Goal: Browse casually

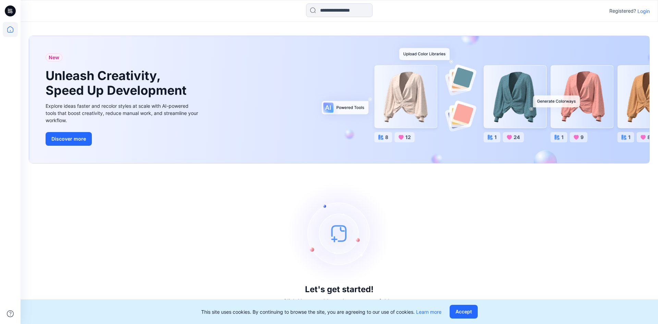
click at [644, 14] on p "Login" at bounding box center [643, 11] width 12 height 7
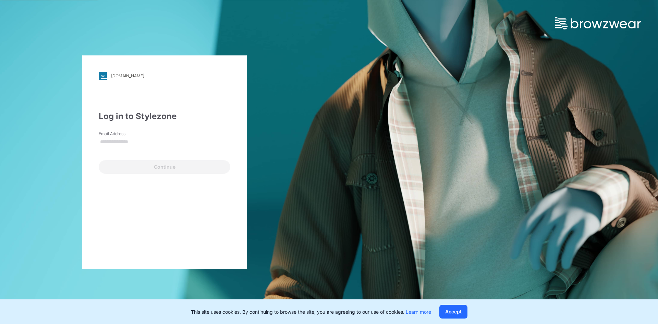
click at [118, 145] on input "Email Address" at bounding box center [165, 142] width 132 height 10
type input "**********"
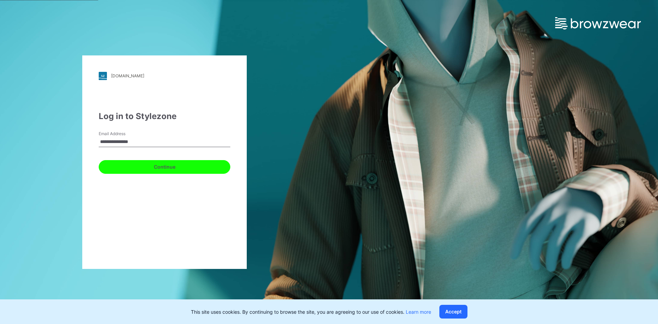
click at [140, 167] on button "Continue" at bounding box center [165, 167] width 132 height 14
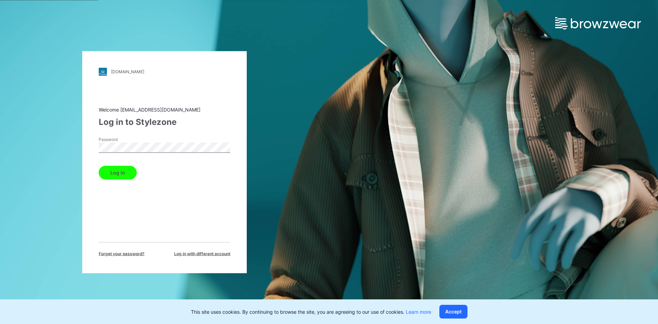
click at [122, 173] on button "Log in" at bounding box center [118, 173] width 38 height 14
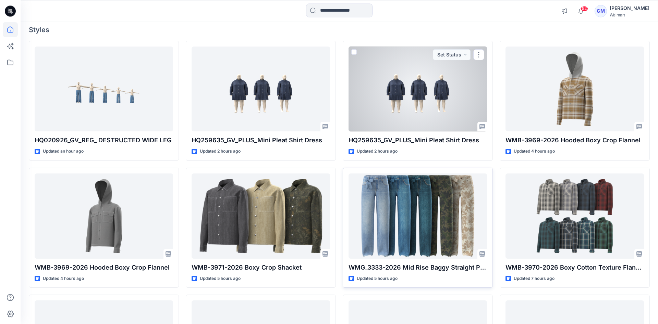
scroll to position [70, 0]
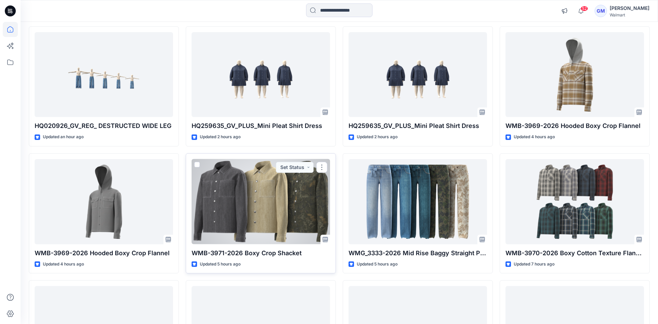
click at [286, 212] on div at bounding box center [260, 201] width 138 height 85
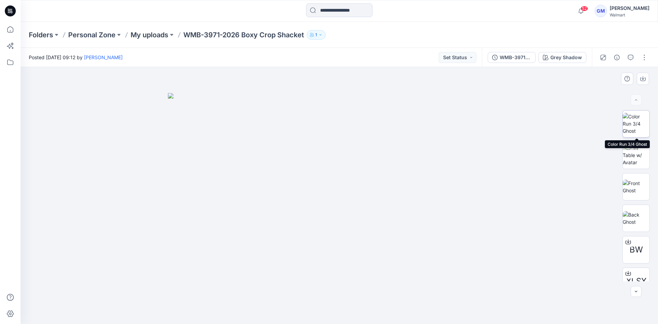
click at [637, 123] on img at bounding box center [635, 124] width 27 height 22
drag, startPoint x: 357, startPoint y: 178, endPoint x: 479, endPoint y: 184, distance: 122.4
click at [479, 183] on div at bounding box center [339, 195] width 637 height 257
click at [607, 188] on div at bounding box center [339, 195] width 637 height 257
click at [638, 180] on img at bounding box center [635, 187] width 27 height 14
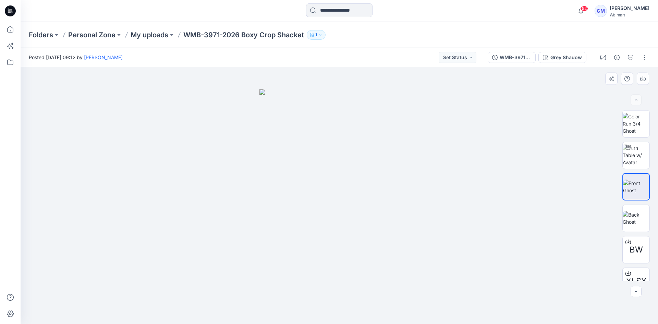
click at [352, 168] on img at bounding box center [339, 206] width 160 height 235
click at [9, 10] on icon at bounding box center [10, 10] width 11 height 11
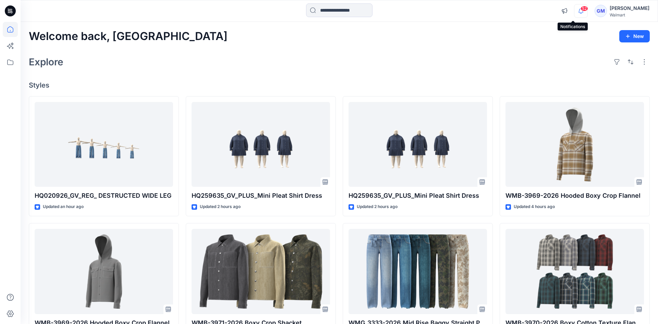
click at [574, 13] on icon "button" at bounding box center [580, 11] width 13 height 14
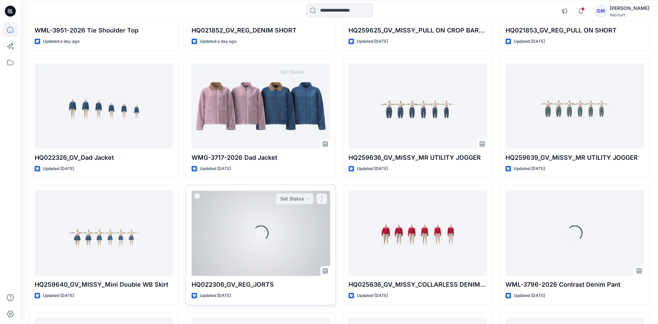
scroll to position [701, 0]
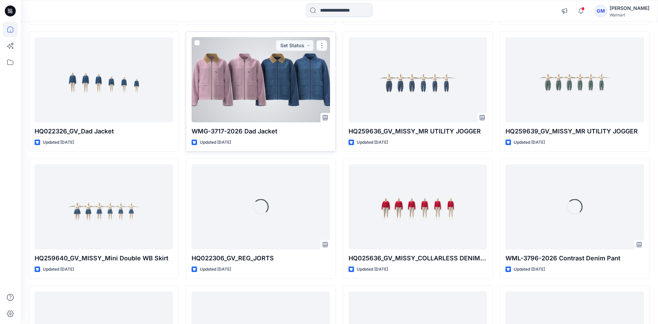
click at [247, 53] on div at bounding box center [260, 79] width 138 height 85
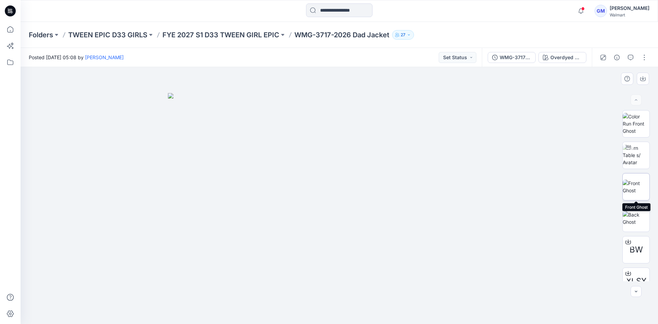
click at [635, 190] on img at bounding box center [635, 187] width 27 height 14
drag, startPoint x: 361, startPoint y: 192, endPoint x: 453, endPoint y: 204, distance: 93.3
click at [453, 204] on div at bounding box center [339, 195] width 637 height 257
click at [632, 150] on div at bounding box center [627, 147] width 11 height 11
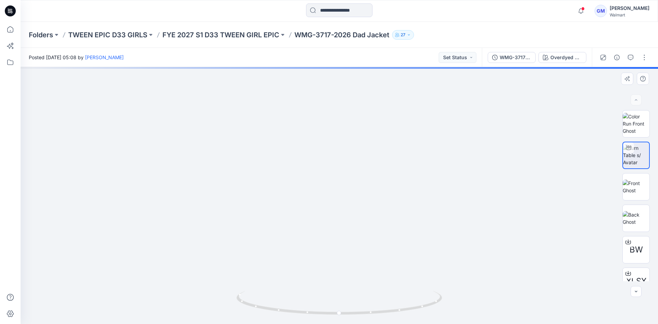
drag, startPoint x: 367, startPoint y: 134, endPoint x: 358, endPoint y: 236, distance: 102.4
click at [358, 236] on img at bounding box center [331, 105] width 818 height 437
drag, startPoint x: 272, startPoint y: 218, endPoint x: 360, endPoint y: 221, distance: 88.4
click at [359, 221] on img at bounding box center [339, 182] width 351 height 284
drag, startPoint x: 338, startPoint y: 315, endPoint x: 366, endPoint y: 253, distance: 67.8
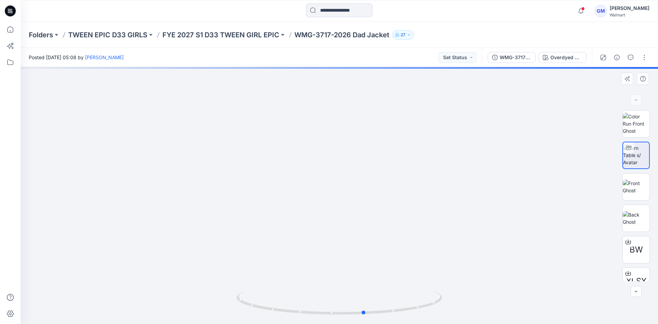
click at [364, 266] on div at bounding box center [339, 195] width 637 height 257
drag, startPoint x: 364, startPoint y: 315, endPoint x: 362, endPoint y: 268, distance: 47.3
click at [380, 312] on icon at bounding box center [339, 304] width 207 height 26
drag, startPoint x: 369, startPoint y: 232, endPoint x: 374, endPoint y: 102, distance: 129.9
click at [374, 102] on img at bounding box center [344, 24] width 1005 height 600
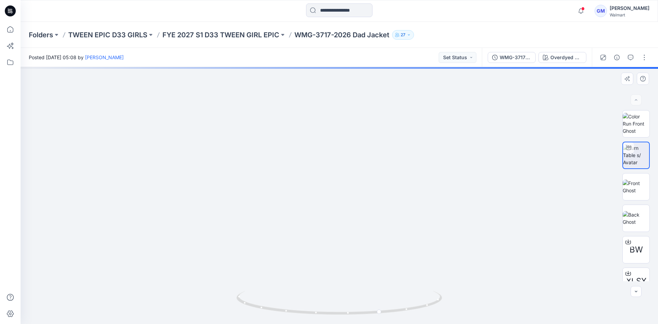
drag, startPoint x: 406, startPoint y: 205, endPoint x: 498, endPoint y: 212, distance: 92.4
click at [506, 206] on img at bounding box center [339, 174] width 351 height 299
drag, startPoint x: 378, startPoint y: 314, endPoint x: 418, endPoint y: 198, distance: 122.7
click at [574, 278] on div at bounding box center [339, 195] width 637 height 257
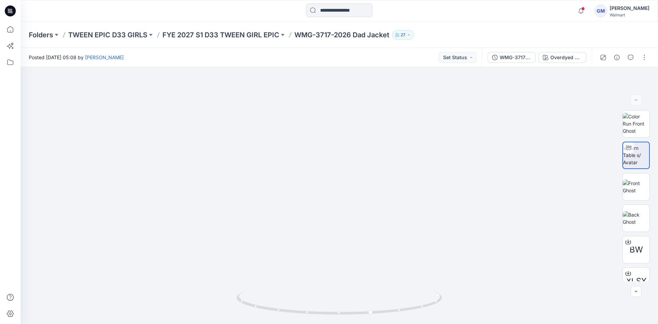
click at [10, 14] on icon at bounding box center [10, 10] width 11 height 11
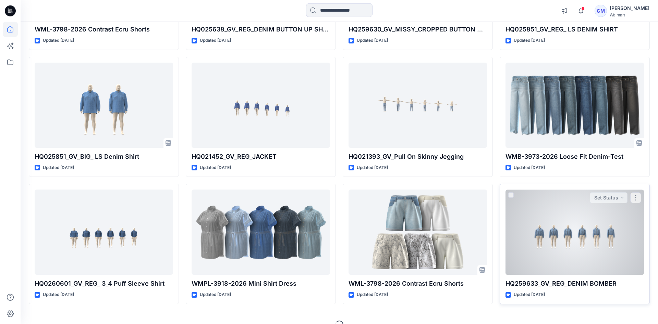
scroll to position [1325, 0]
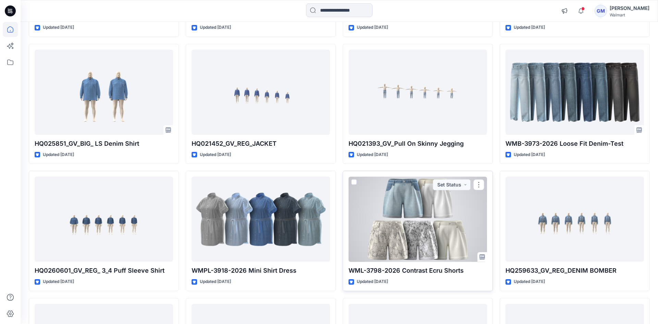
click at [397, 232] on div at bounding box center [417, 219] width 138 height 85
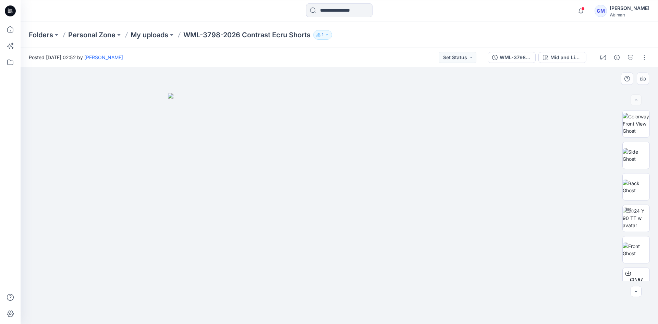
drag, startPoint x: 289, startPoint y: 193, endPoint x: 375, endPoint y: 203, distance: 86.6
click at [375, 202] on img at bounding box center [339, 209] width 343 height 232
click at [637, 222] on img at bounding box center [635, 219] width 27 height 22
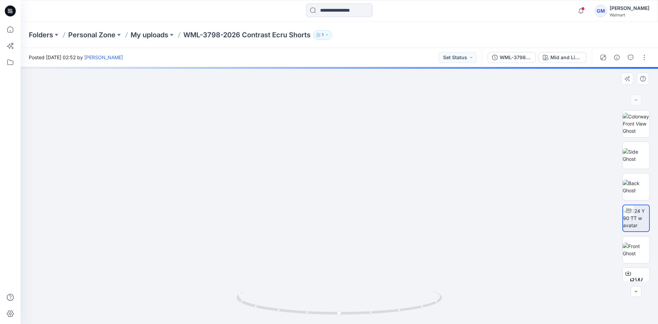
drag, startPoint x: 295, startPoint y: 210, endPoint x: 379, endPoint y: 224, distance: 85.8
click at [379, 224] on img at bounding box center [339, 180] width 351 height 290
drag, startPoint x: 330, startPoint y: 237, endPoint x: 332, endPoint y: 214, distance: 23.4
click at [280, 215] on div at bounding box center [339, 195] width 637 height 257
drag, startPoint x: 295, startPoint y: 209, endPoint x: 430, endPoint y: 211, distance: 135.3
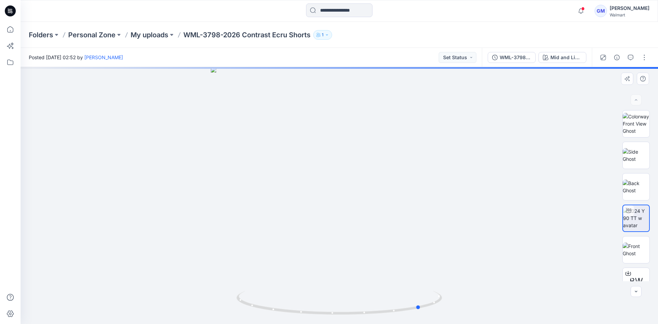
click at [428, 209] on div at bounding box center [339, 195] width 637 height 257
drag, startPoint x: 429, startPoint y: 222, endPoint x: 411, endPoint y: 229, distance: 18.9
click at [428, 231] on img at bounding box center [339, 151] width 538 height 345
drag, startPoint x: 409, startPoint y: 224, endPoint x: 461, endPoint y: 198, distance: 57.9
click at [531, 190] on div at bounding box center [339, 195] width 637 height 257
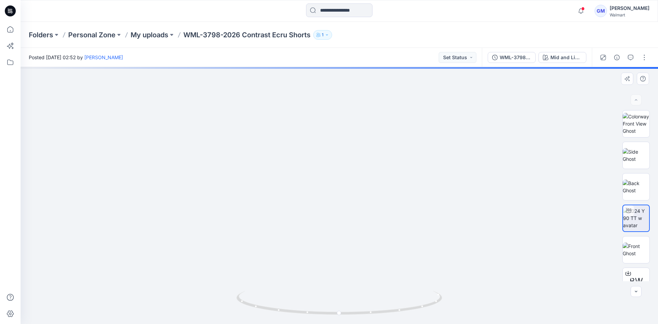
drag, startPoint x: 365, startPoint y: 248, endPoint x: 355, endPoint y: 149, distance: 99.6
click at [355, 149] on img at bounding box center [331, 59] width 818 height 530
drag, startPoint x: 346, startPoint y: 234, endPoint x: 356, endPoint y: 201, distance: 33.7
click at [341, 196] on img at bounding box center [324, 33] width 818 height 581
click at [423, 185] on img at bounding box center [324, 33] width 818 height 581
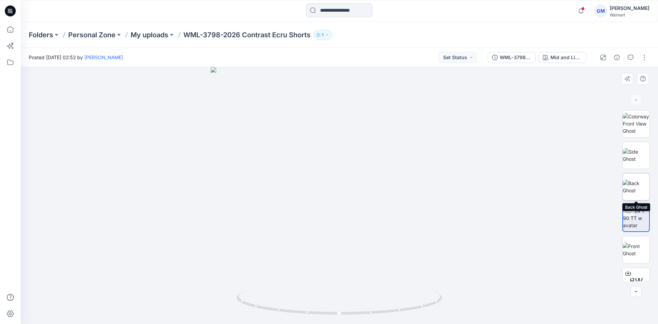
click at [641, 184] on img at bounding box center [635, 187] width 27 height 14
click at [9, 11] on icon at bounding box center [10, 10] width 11 height 11
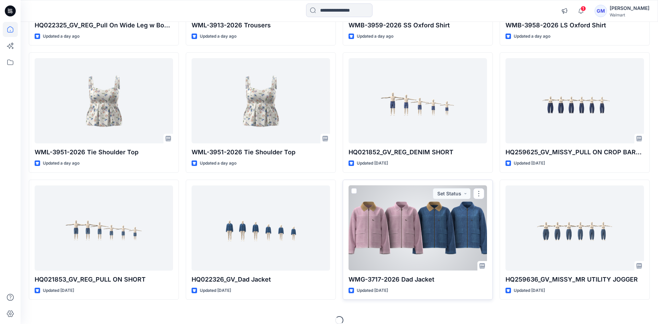
scroll to position [561, 0]
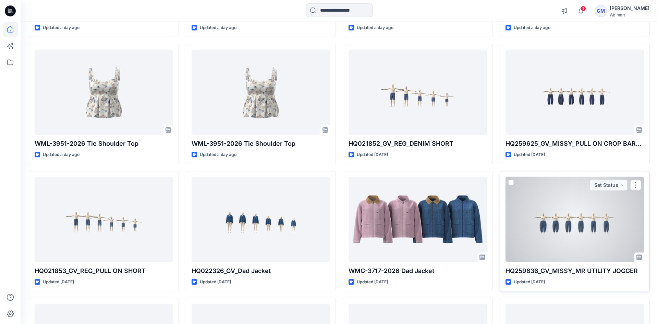
click at [571, 224] on div at bounding box center [574, 219] width 138 height 85
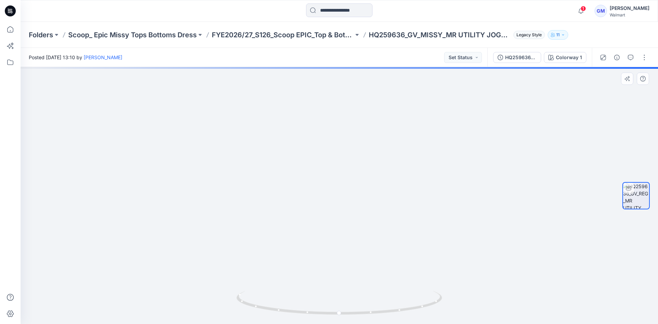
drag, startPoint x: 329, startPoint y: 198, endPoint x: 344, endPoint y: 155, distance: 45.9
click at [344, 155] on img at bounding box center [339, 99] width 559 height 451
click at [9, 12] on icon at bounding box center [9, 11] width 2 height 0
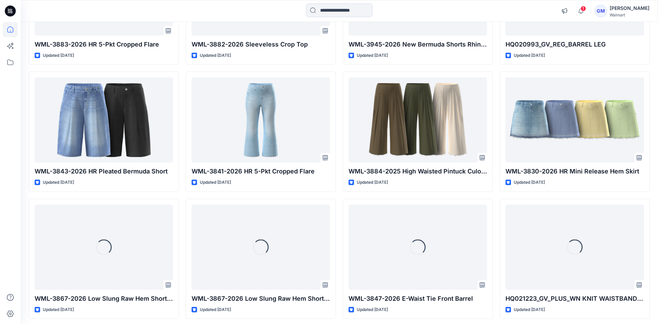
scroll to position [2574, 0]
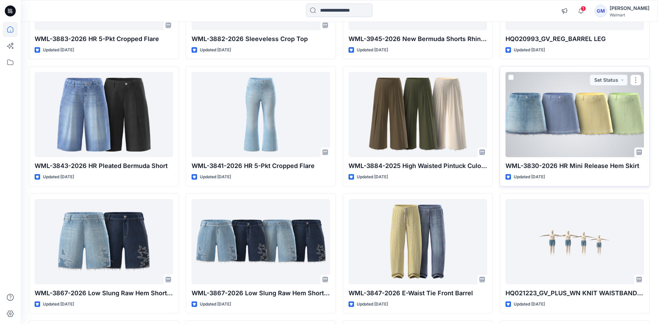
click at [567, 123] on div at bounding box center [574, 114] width 138 height 85
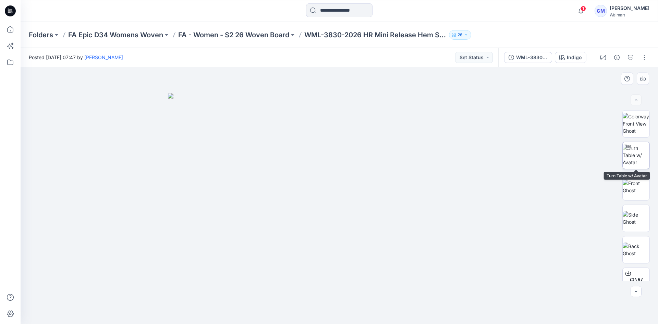
click at [643, 159] on img at bounding box center [635, 156] width 27 height 22
click at [10, 11] on icon at bounding box center [10, 10] width 11 height 11
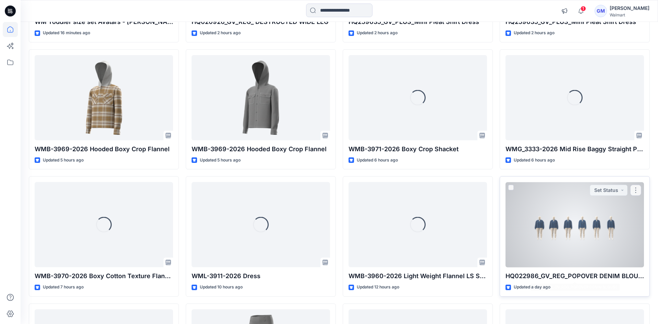
scroll to position [175, 0]
